Goal: Obtain resource: Download file/media

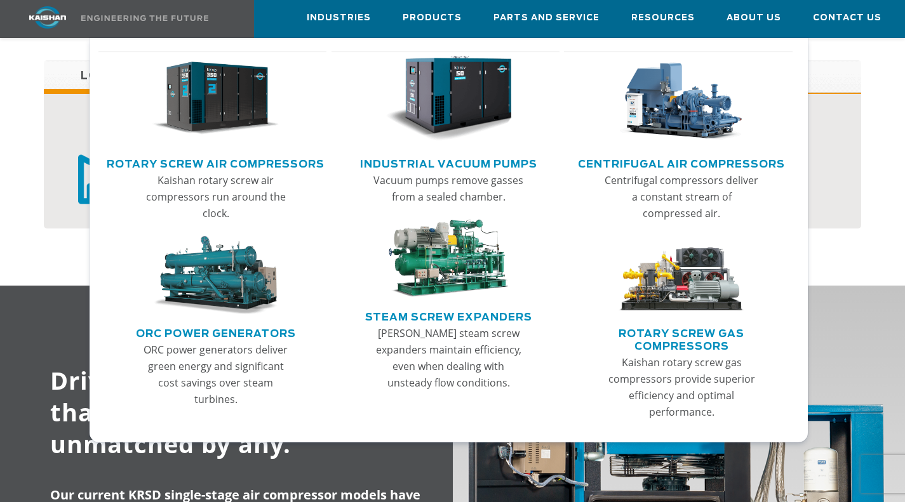
scroll to position [1079, 0]
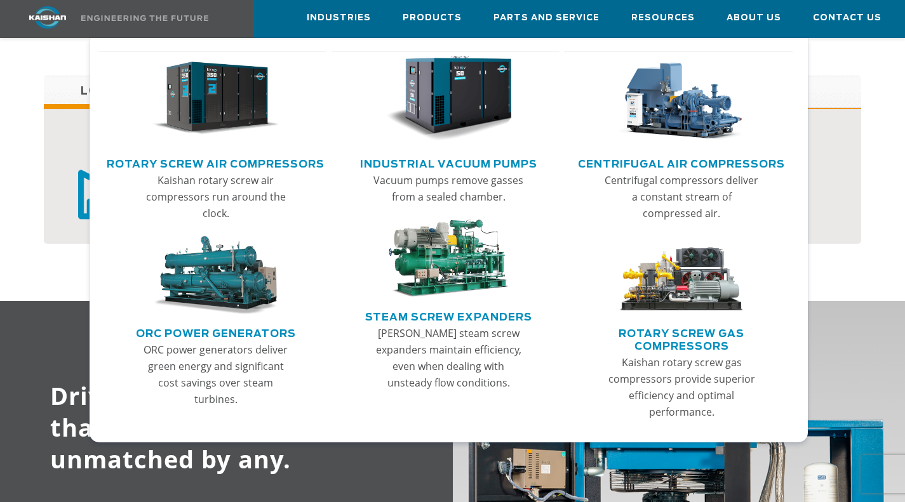
click at [285, 163] on link "Rotary Screw Air Compressors" at bounding box center [216, 162] width 218 height 19
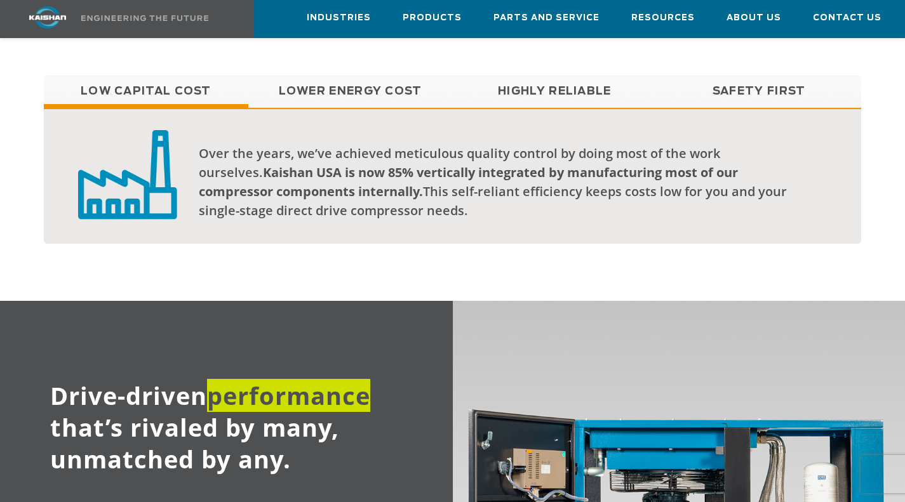
scroll to position [1076, 0]
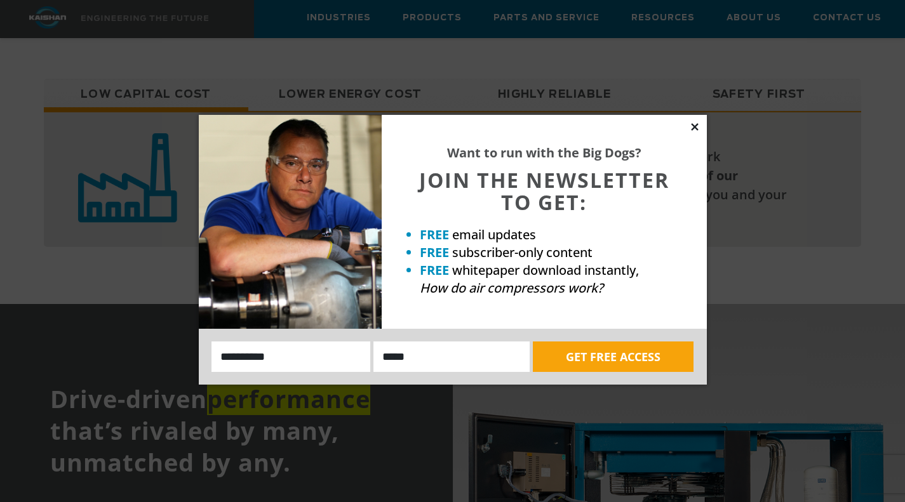
click at [694, 126] on icon at bounding box center [694, 126] width 7 height 7
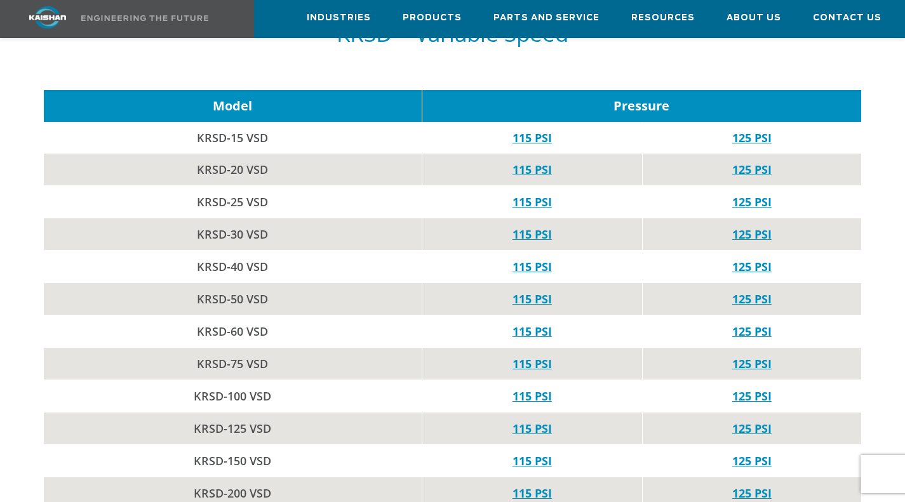
scroll to position [1900, 0]
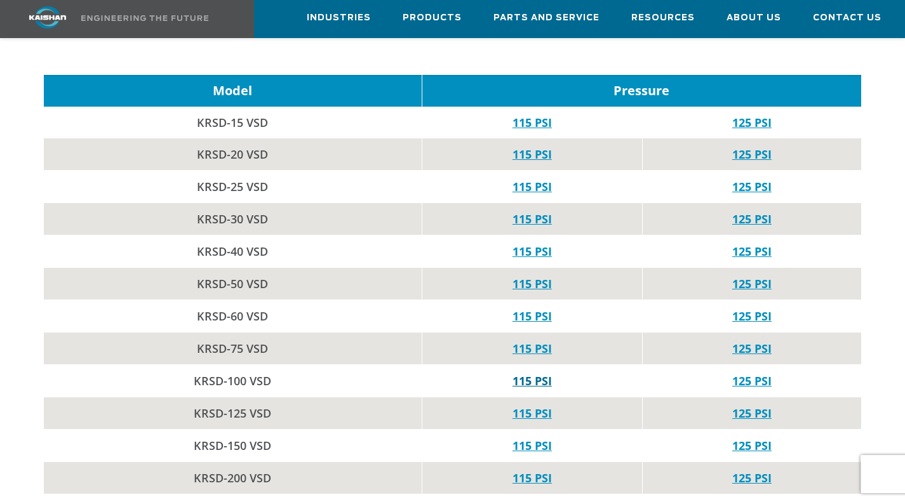
click at [524, 373] on link "115 PSI" at bounding box center [531, 380] width 39 height 15
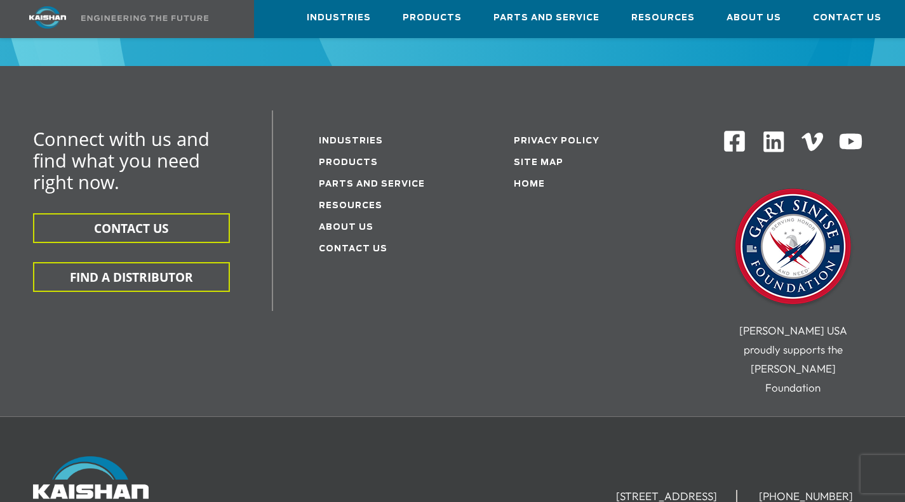
scroll to position [5963, 0]
